Goal: Find specific page/section: Find specific page/section

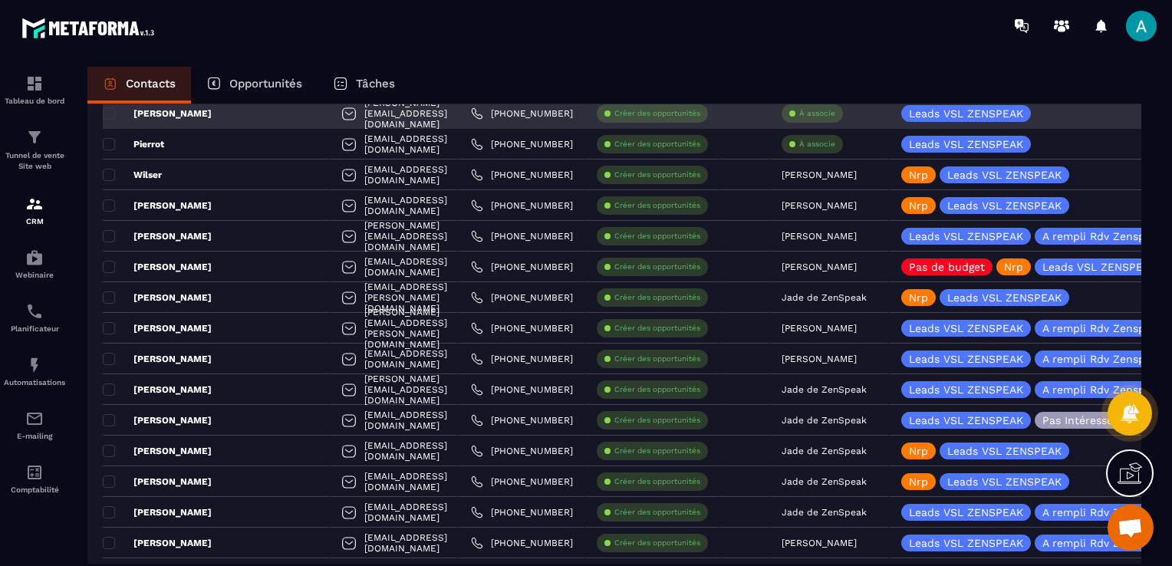
scroll to position [460, 0]
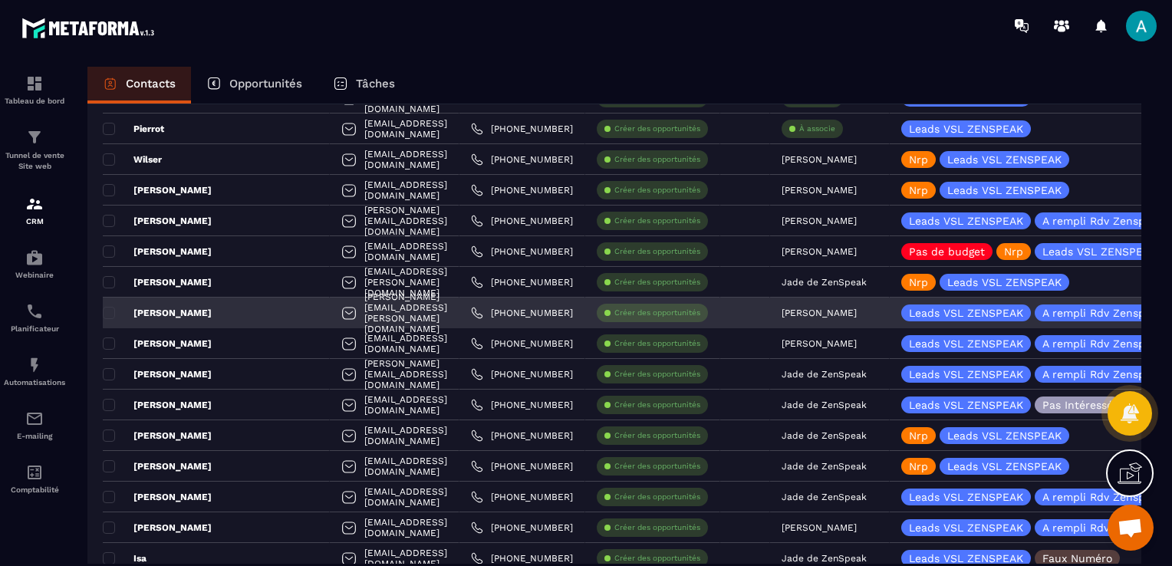
click at [350, 306] on div "[PERSON_NAME][EMAIL_ADDRESS][PERSON_NAME][DOMAIN_NAME]" at bounding box center [395, 313] width 130 height 31
drag, startPoint x: 350, startPoint y: 306, endPoint x: 314, endPoint y: 309, distance: 36.2
click at [330, 309] on div "[PERSON_NAME][EMAIL_ADDRESS][PERSON_NAME][DOMAIN_NAME]" at bounding box center [395, 313] width 130 height 31
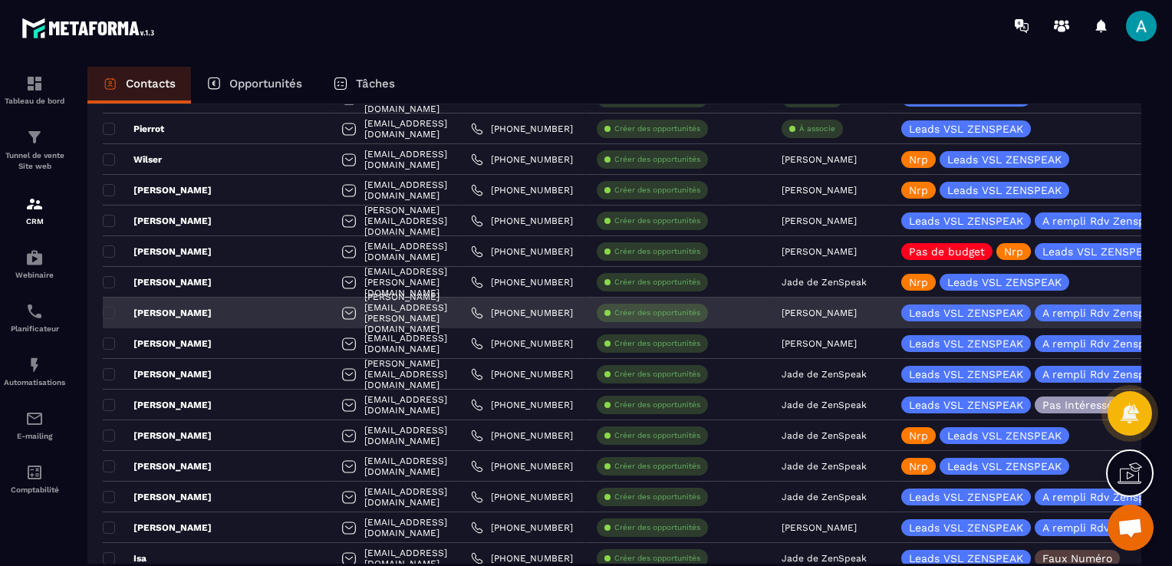
click at [168, 307] on p "[PERSON_NAME]" at bounding box center [157, 313] width 109 height 12
